Goal: Task Accomplishment & Management: Manage account settings

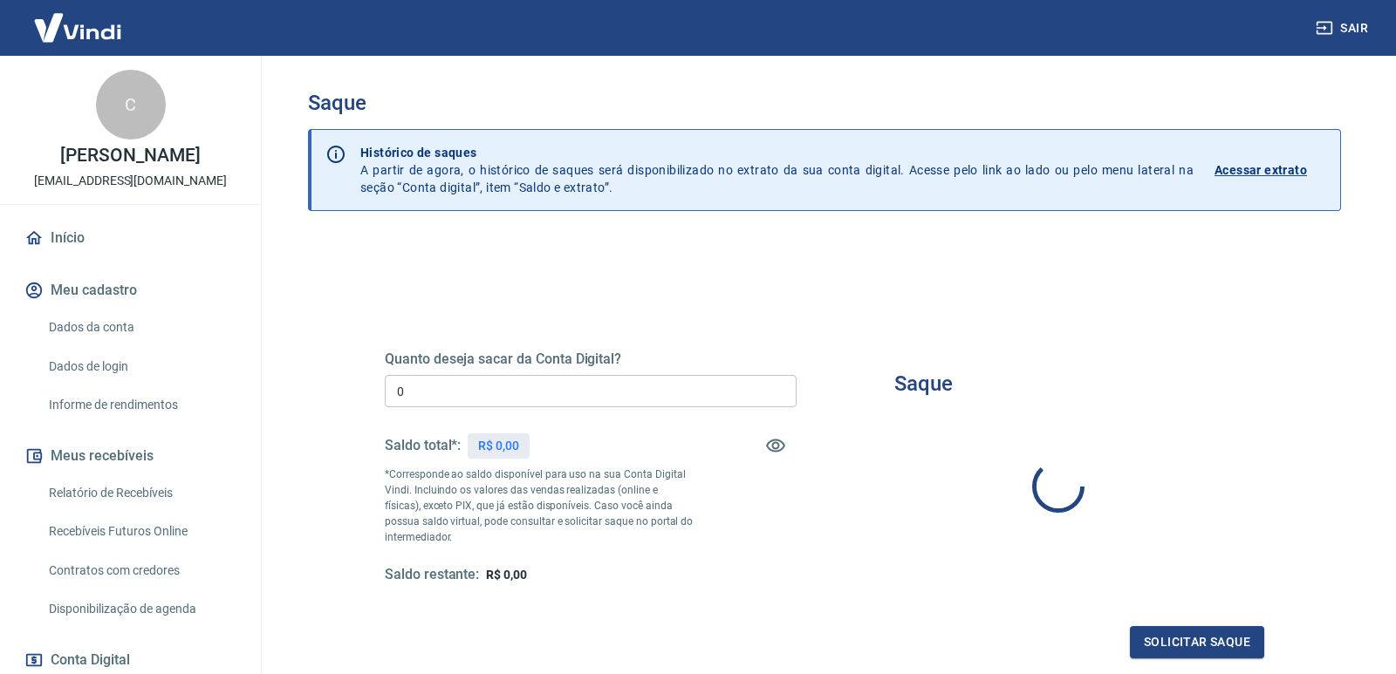
type input "R$ 0,00"
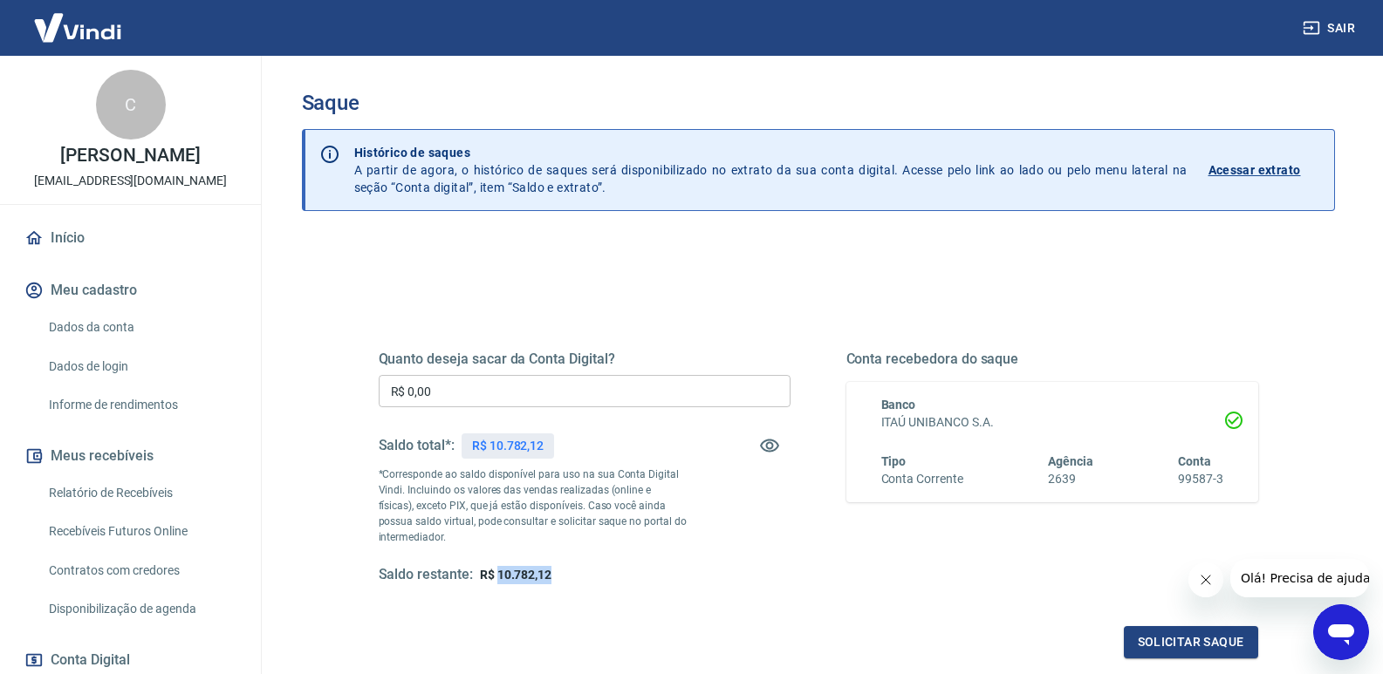
drag, startPoint x: 496, startPoint y: 573, endPoint x: 565, endPoint y: 581, distance: 69.4
click at [565, 581] on div "Saldo restante: R$ 10.782,12" at bounding box center [585, 575] width 412 height 18
copy span "10.782,12"
click at [1340, 28] on button "Sair" at bounding box center [1330, 28] width 63 height 32
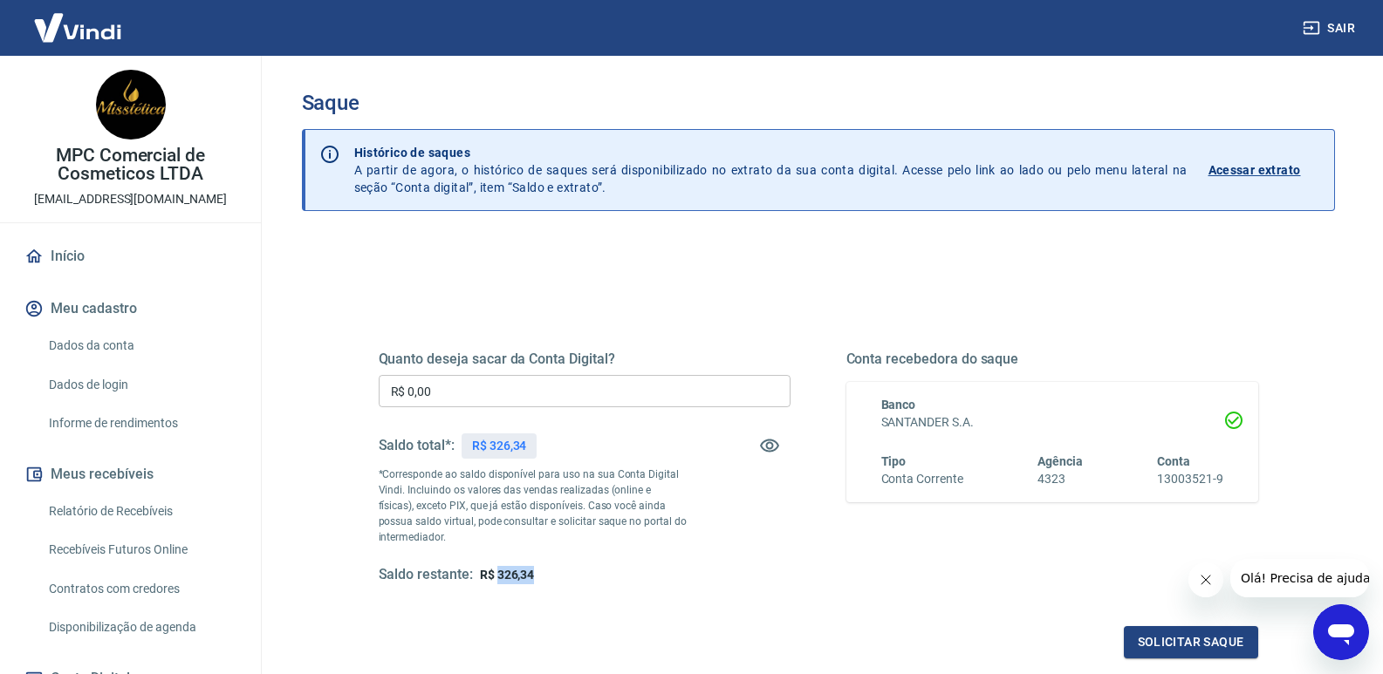
drag, startPoint x: 496, startPoint y: 575, endPoint x: 543, endPoint y: 568, distance: 47.6
click at [543, 568] on div "Saldo restante: R$ 326,34" at bounding box center [585, 575] width 412 height 18
copy span "326,34"
